Goal: Check status

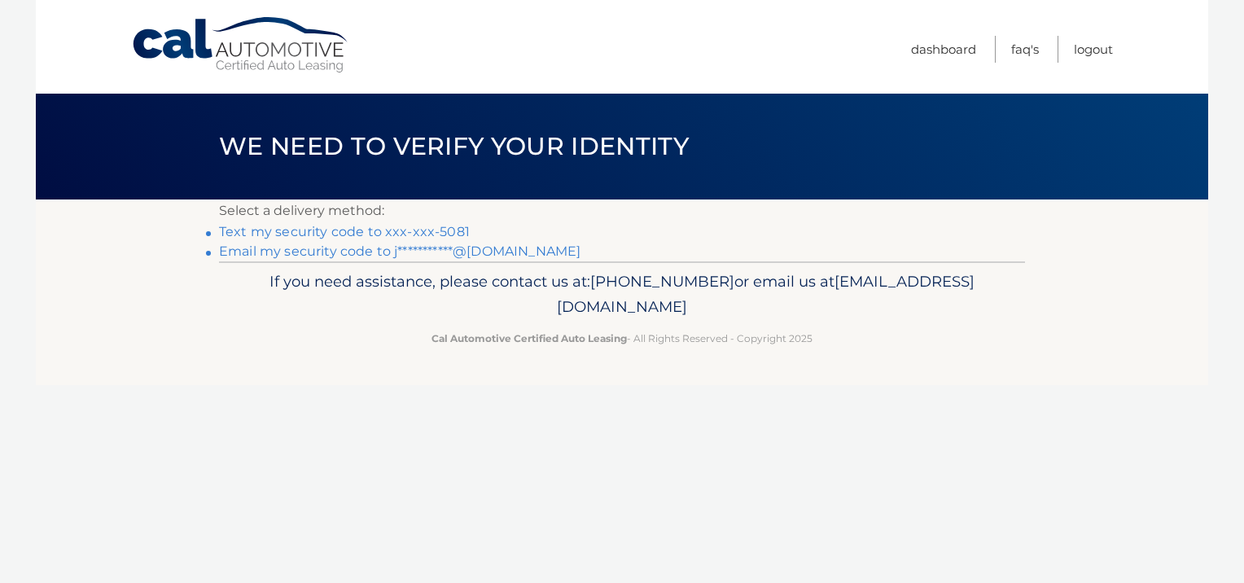
click at [427, 231] on link "Text my security code to xxx-xxx-5081" at bounding box center [344, 231] width 251 height 15
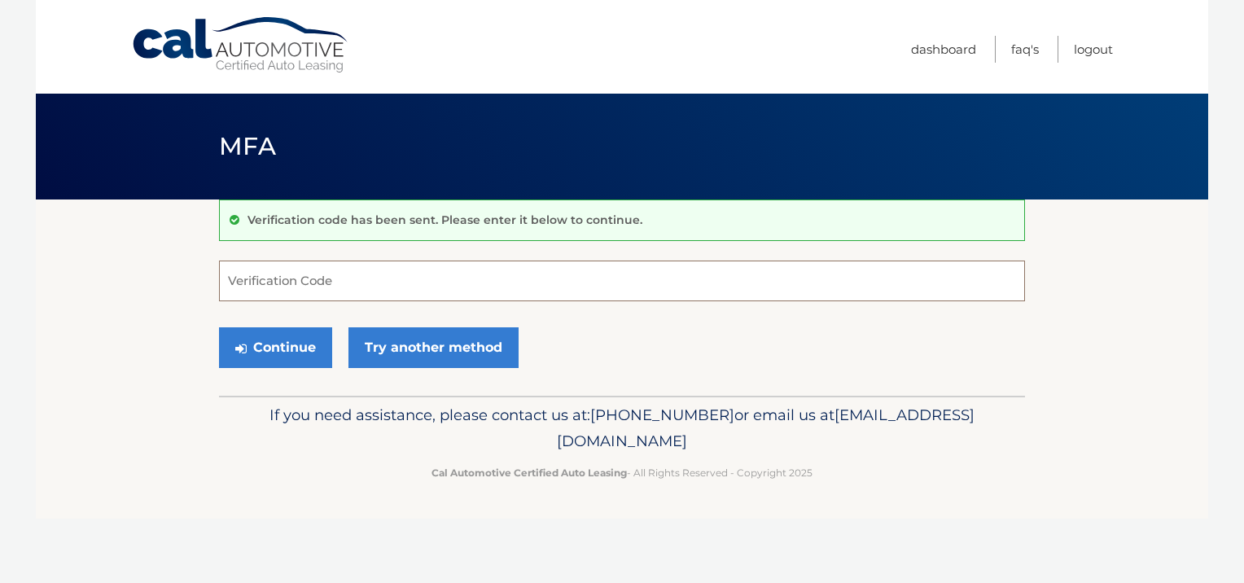
click at [318, 270] on input "Verification Code" at bounding box center [622, 281] width 806 height 41
type input "655152"
click at [287, 350] on button "Continue" at bounding box center [275, 347] width 113 height 41
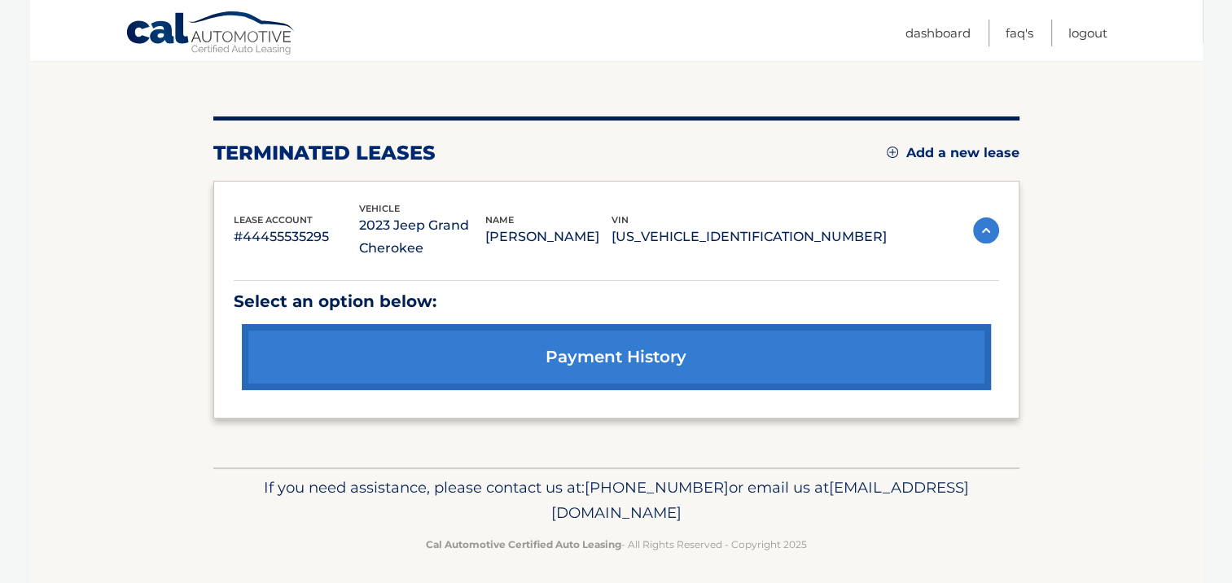
scroll to position [162, 0]
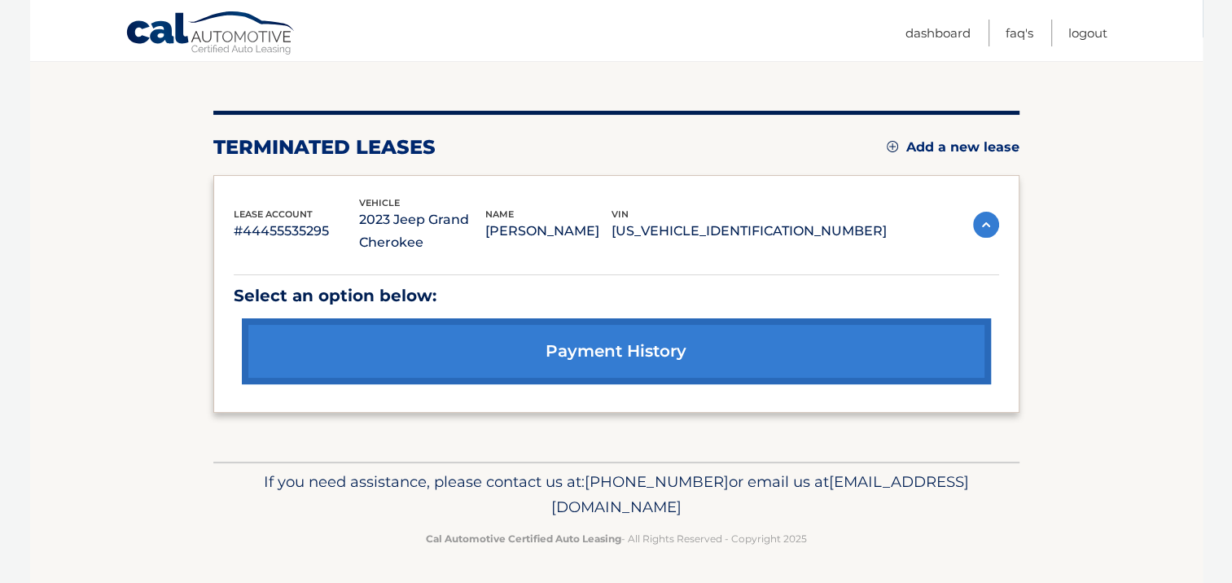
click at [594, 343] on link "payment history" at bounding box center [616, 351] width 749 height 66
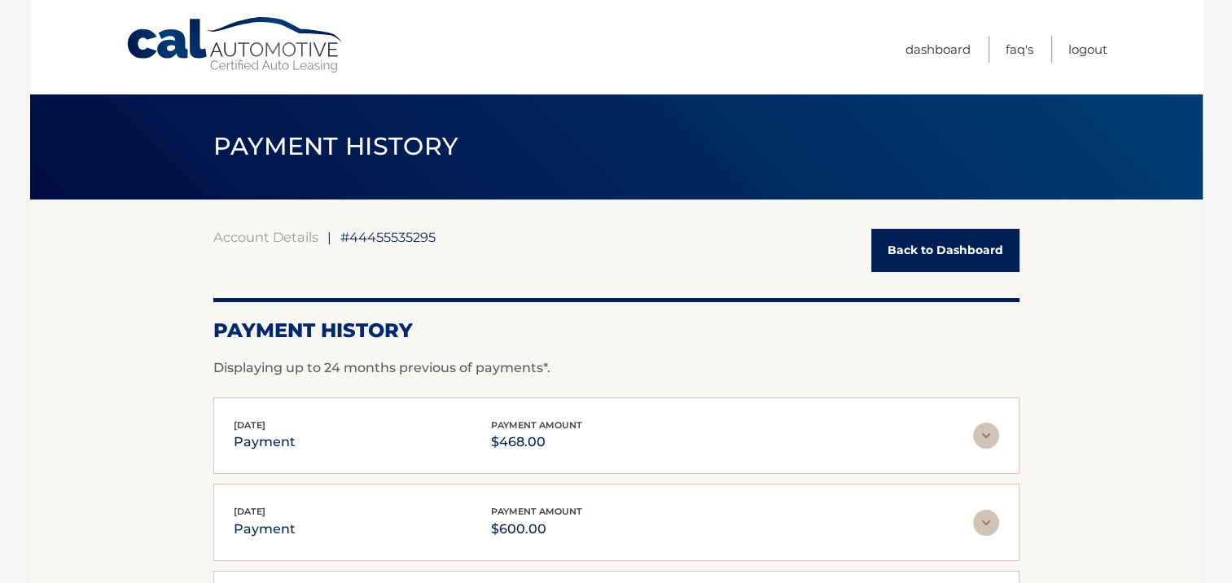
click at [934, 243] on link "Back to Dashboard" at bounding box center [945, 250] width 148 height 43
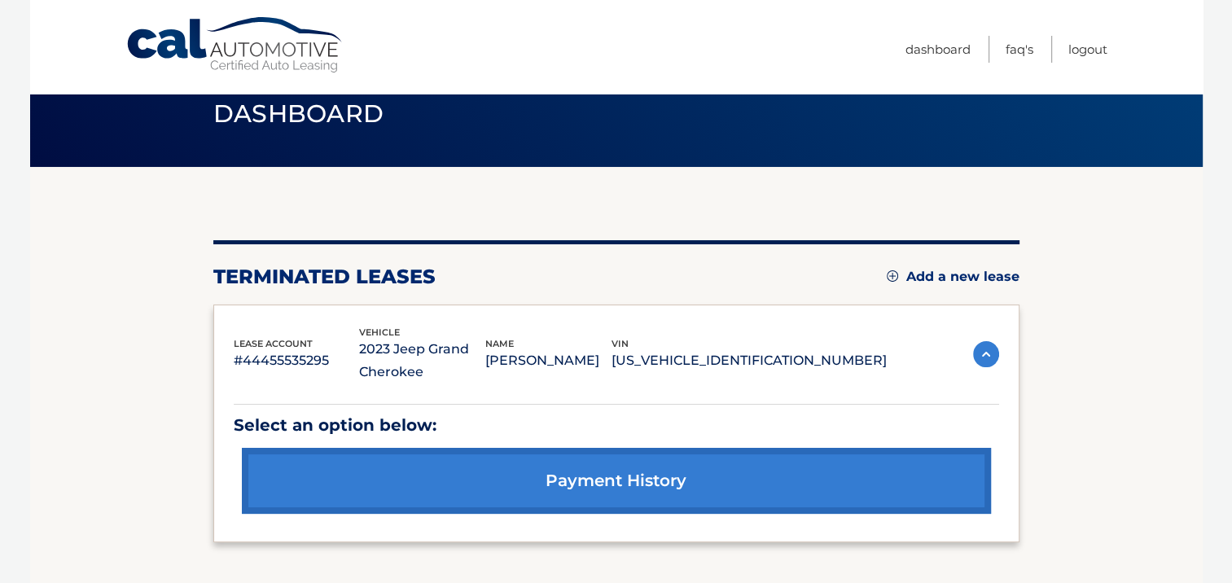
scroll to position [162, 0]
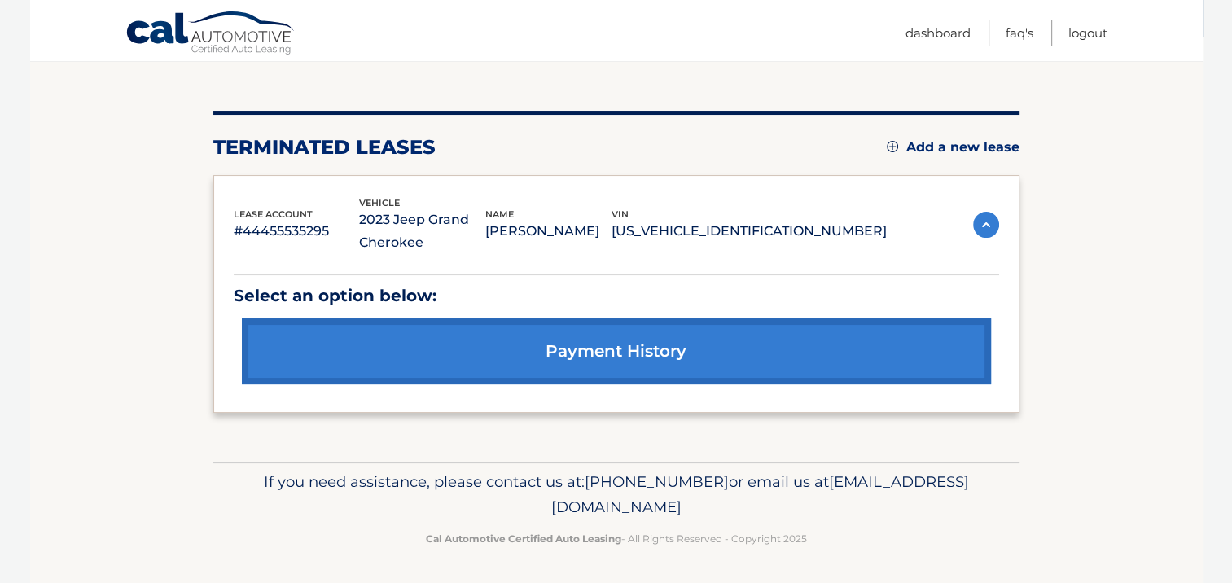
click at [982, 225] on img at bounding box center [986, 225] width 26 height 26
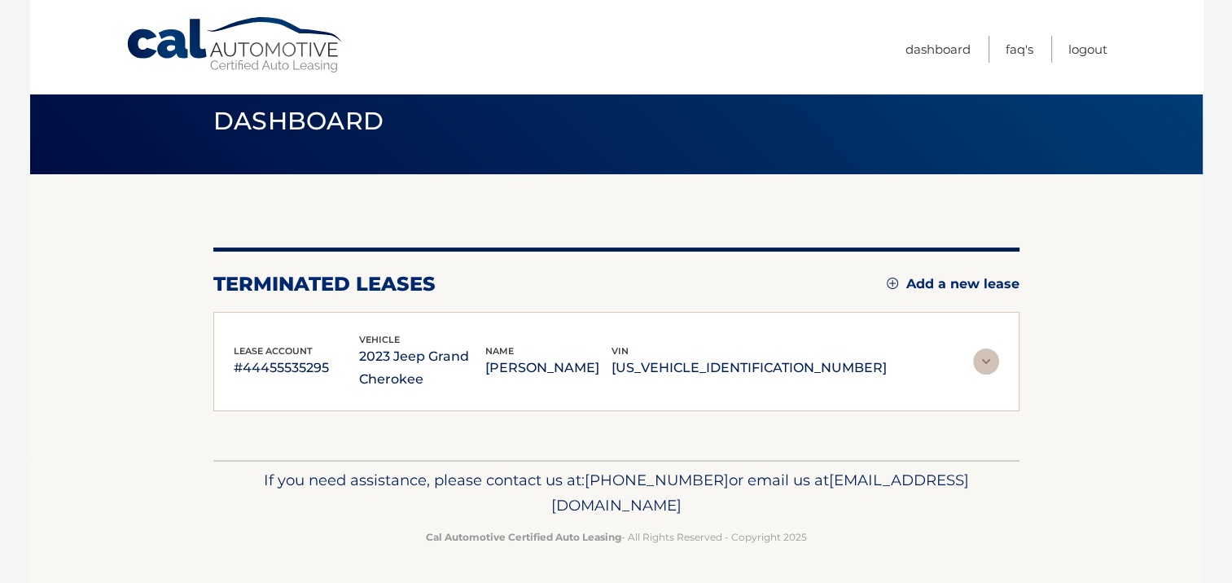
scroll to position [24, 0]
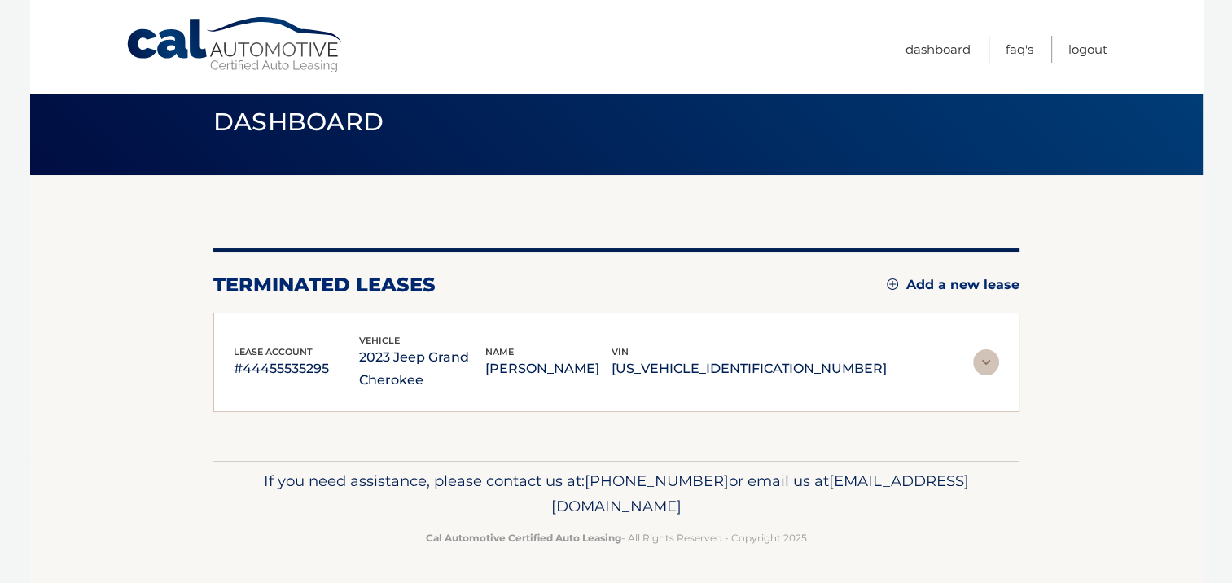
click at [986, 355] on img at bounding box center [986, 362] width 26 height 26
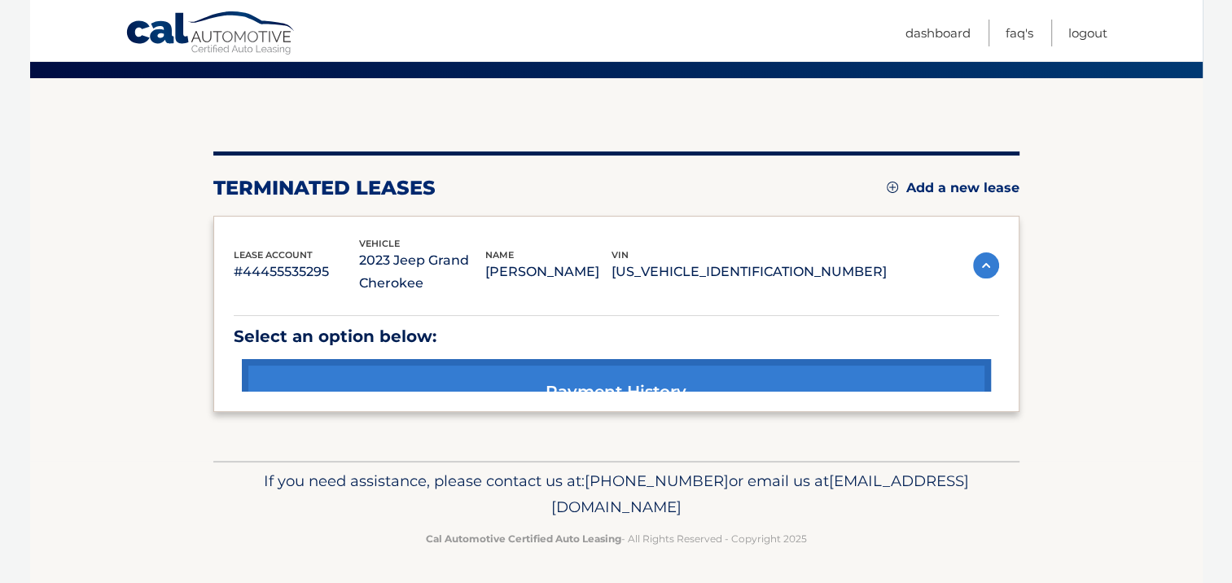
scroll to position [162, 0]
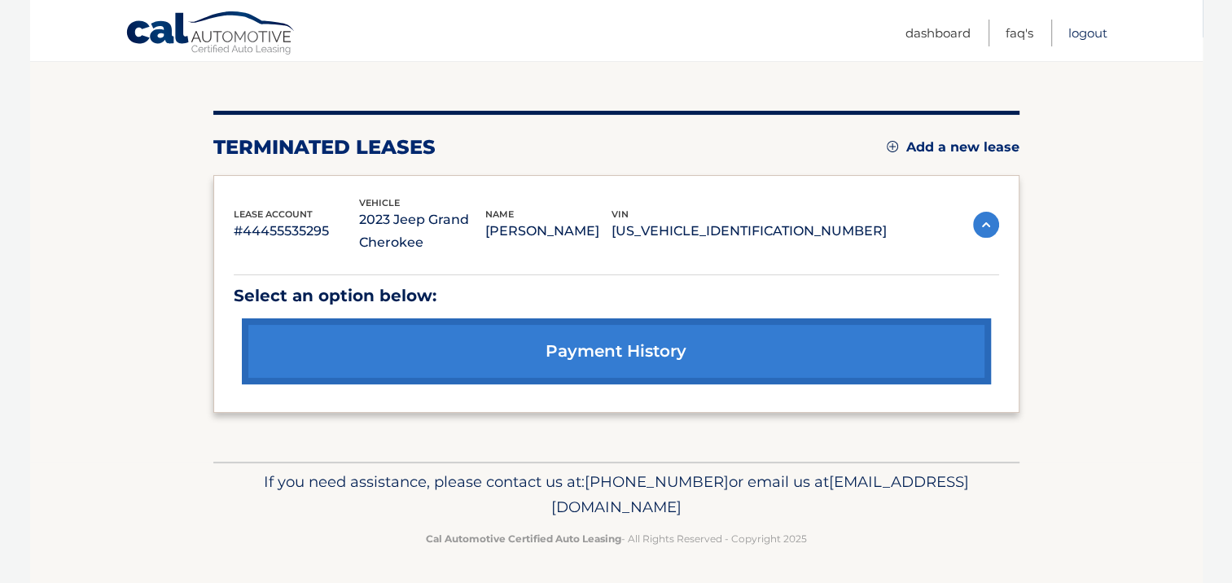
click at [1080, 36] on link "Logout" at bounding box center [1087, 33] width 39 height 27
